Goal: Use online tool/utility: Use online tool/utility

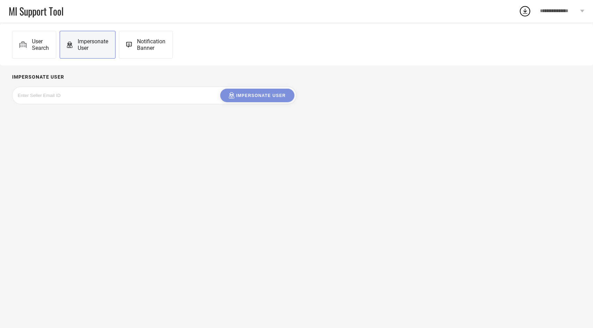
click at [91, 90] on div at bounding box center [70, 96] width 104 height 14
click at [86, 94] on input at bounding box center [70, 96] width 104 height 8
paste input "[EMAIL_ADDRESS][DOMAIN_NAME]"
type input "[EMAIL_ADDRESS][DOMAIN_NAME]"
click at [247, 96] on div "Impersonate User" at bounding box center [257, 95] width 57 height 7
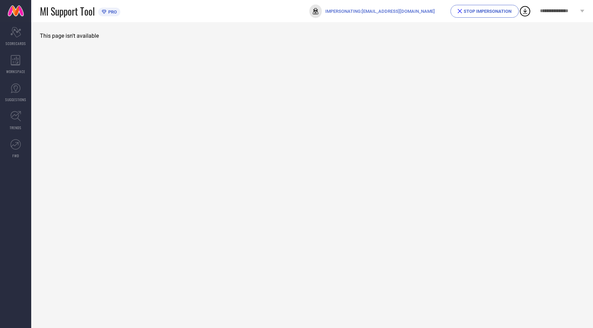
click at [480, 6] on span "STOP IMPERSONATION" at bounding box center [484, 11] width 68 height 13
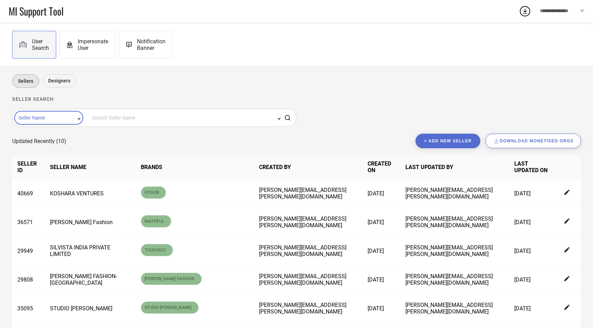
click at [97, 44] on span "Impersonate User" at bounding box center [93, 44] width 31 height 13
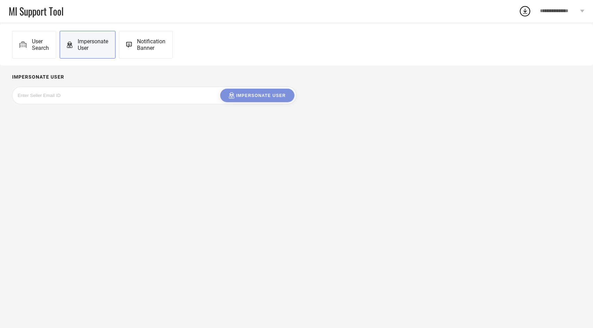
click at [89, 90] on div at bounding box center [70, 96] width 104 height 14
click at [74, 98] on input at bounding box center [70, 96] width 104 height 8
paste input "[EMAIL_ADDRESS][DOMAIN_NAME]"
type input "[EMAIL_ADDRESS][DOMAIN_NAME]"
click at [166, 88] on div "kosharafithub@gmail.com Impersonate User" at bounding box center [154, 96] width 284 height 18
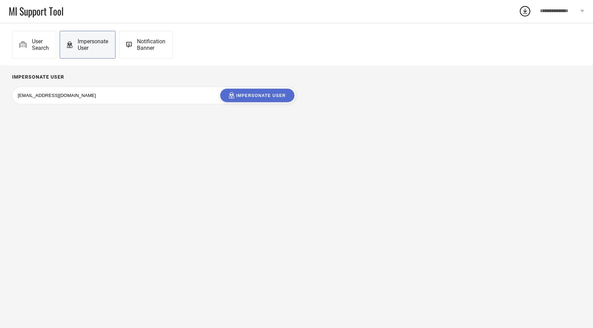
click at [161, 92] on div "kosharafithub@gmail.com Impersonate User" at bounding box center [154, 96] width 280 height 14
click at [125, 92] on div "kosharafithub@gmail.com Impersonate User" at bounding box center [154, 96] width 280 height 14
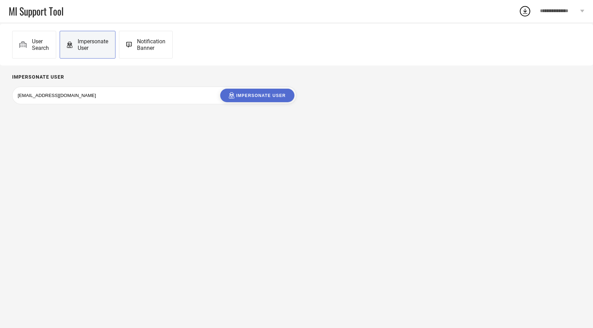
click at [36, 44] on span "User Search" at bounding box center [40, 44] width 17 height 13
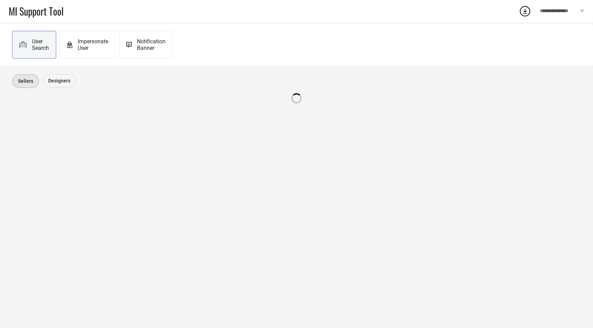
click at [78, 42] on span "Impersonate User" at bounding box center [93, 44] width 31 height 13
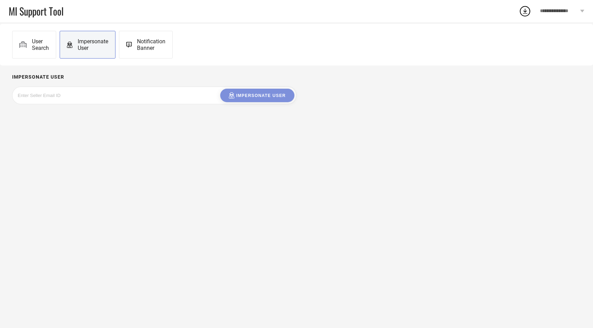
click at [63, 97] on input at bounding box center [70, 96] width 104 height 8
paste input "nakalankfashiononline@gmail.com"
type input "nakalankfashiononline@gmail.com"
click at [260, 101] on button "Impersonate User" at bounding box center [257, 96] width 74 height 14
